Goal: Check status: Check status

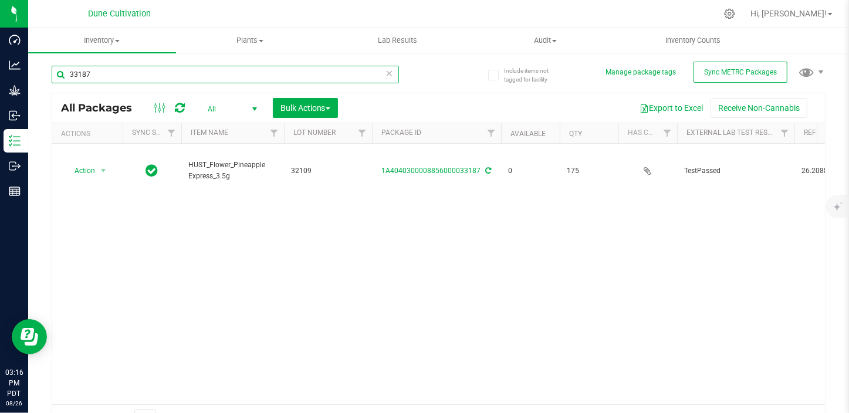
click at [150, 75] on input "33187" at bounding box center [225, 75] width 347 height 18
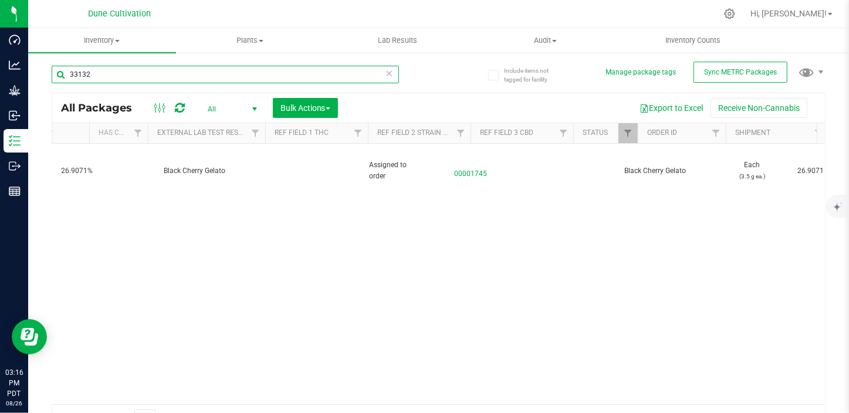
scroll to position [0, 741]
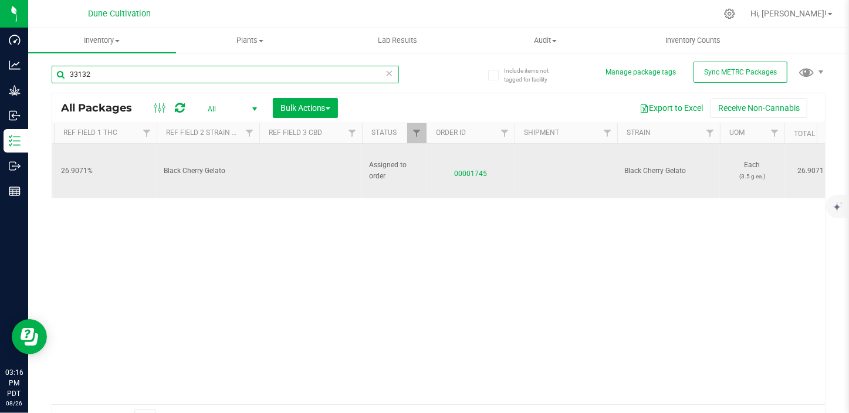
type input "33132"
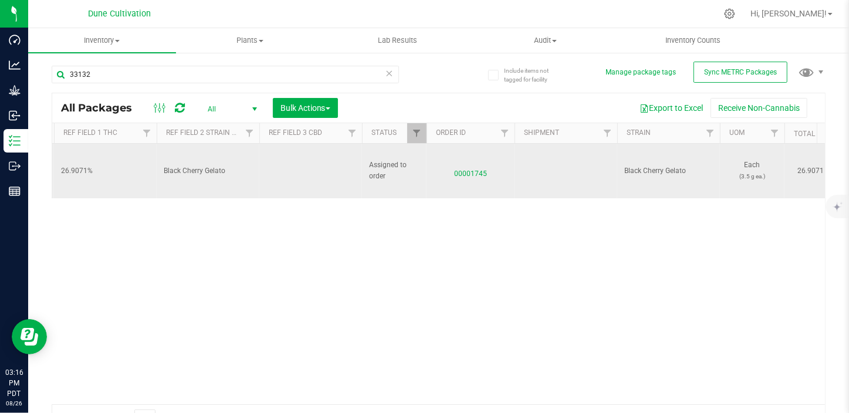
click at [464, 163] on span "00001745" at bounding box center [471, 171] width 74 height 17
